Goal: Information Seeking & Learning: Learn about a topic

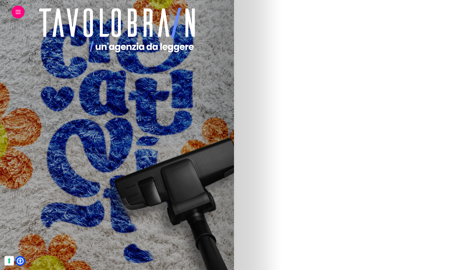
scroll to position [121, 0]
click at [160, 165] on img at bounding box center [61, 181] width 198 height 334
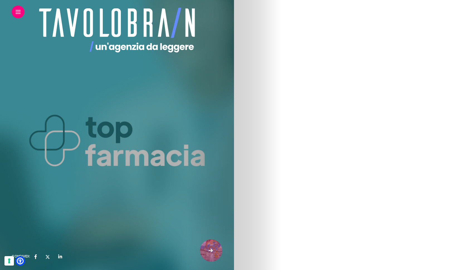
scroll to position [44, 0]
drag, startPoint x: 326, startPoint y: 151, endPoint x: 246, endPoint y: 116, distance: 87.8
click at [222, 116] on p "E c’è un altro segmento di questo mercato solido e strutturato che si sta svilu…" at bounding box center [117, 134] width 211 height 40
copy p "E c’è un altro segmento di questo mercato solido e strutturato che si sta svilu…"
